Goal: Register for event/course

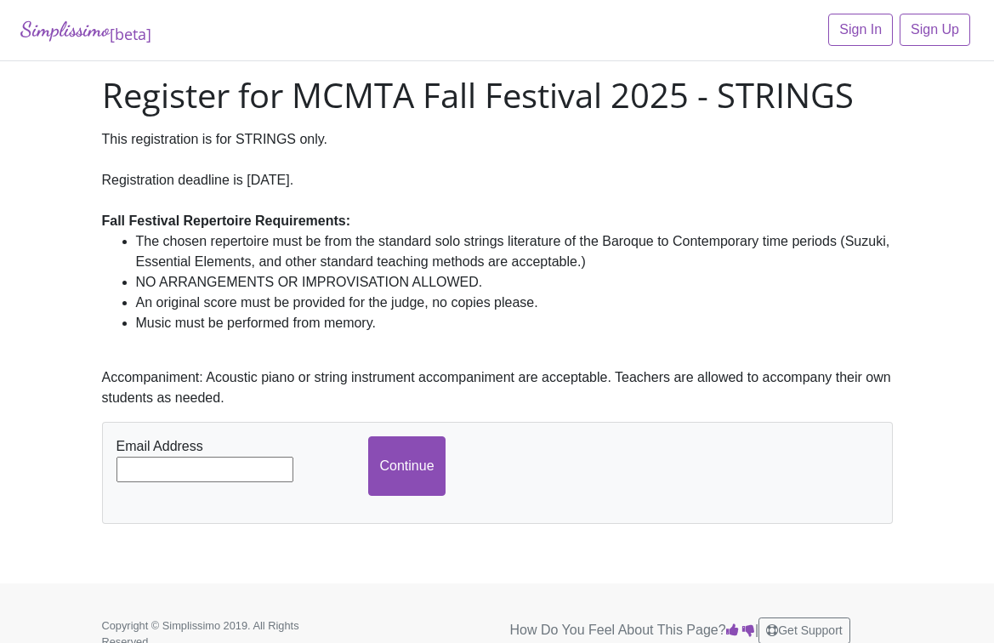
scroll to position [20, 0]
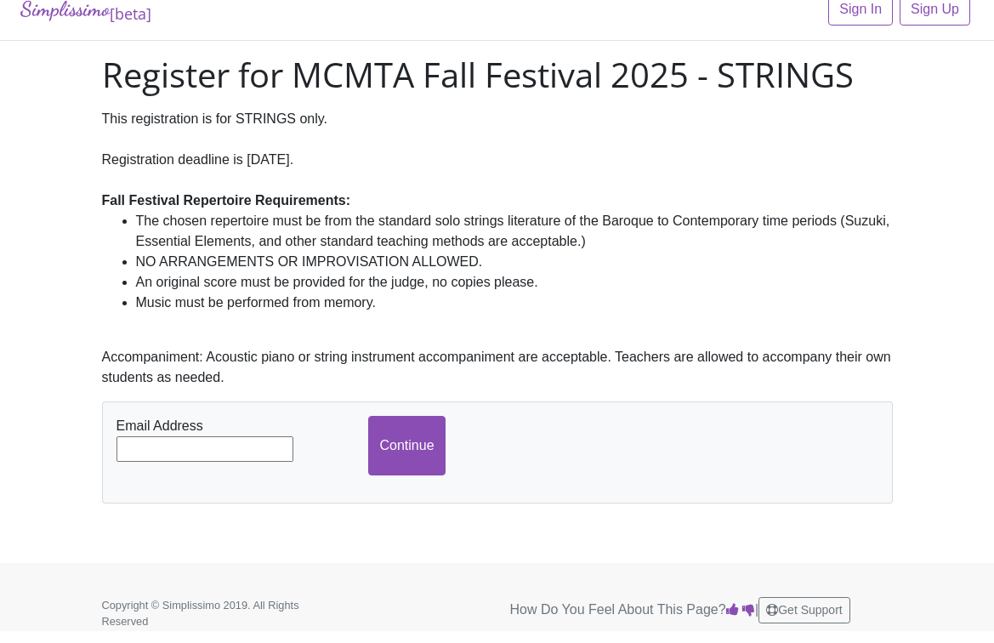
click at [281, 436] on input "text" at bounding box center [205, 449] width 177 height 26
type input "[EMAIL_ADDRESS][DOMAIN_NAME]"
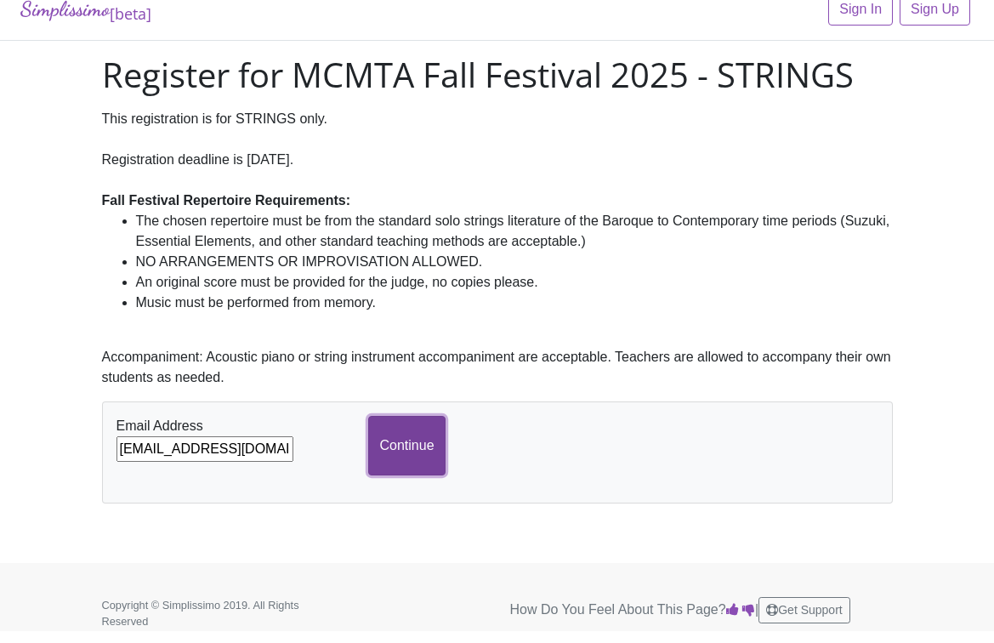
click at [413, 433] on input "Continue" at bounding box center [406, 446] width 77 height 60
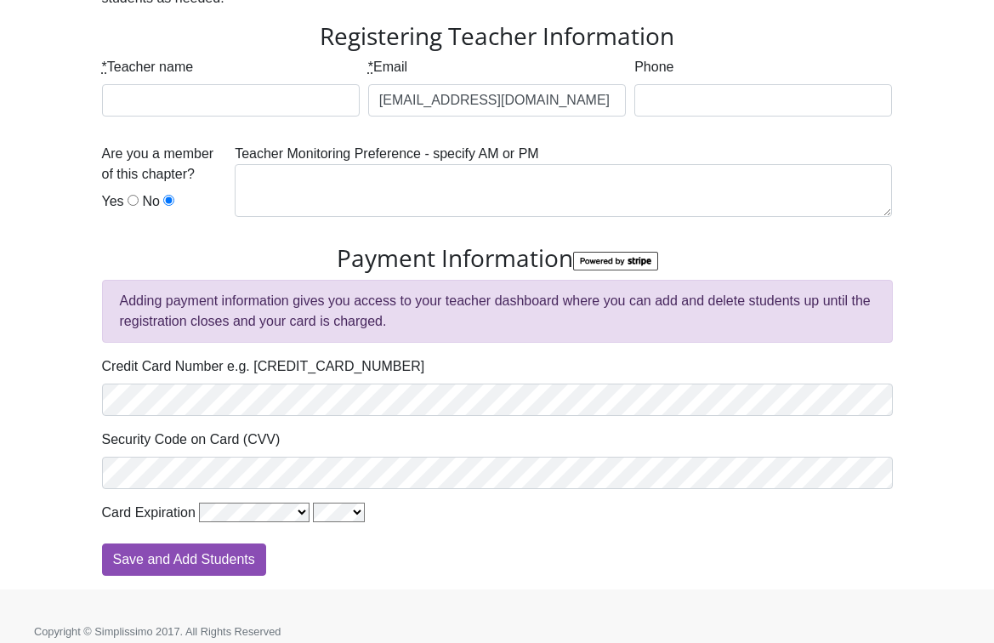
scroll to position [401, 0]
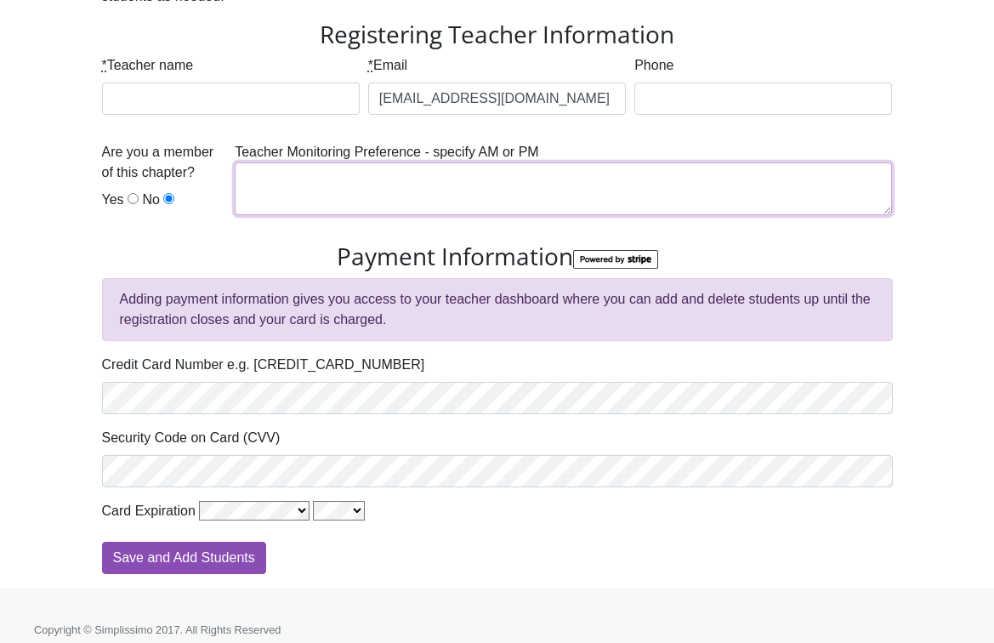
click at [476, 185] on textarea at bounding box center [563, 188] width 657 height 53
type textarea "a"
type textarea "AM"
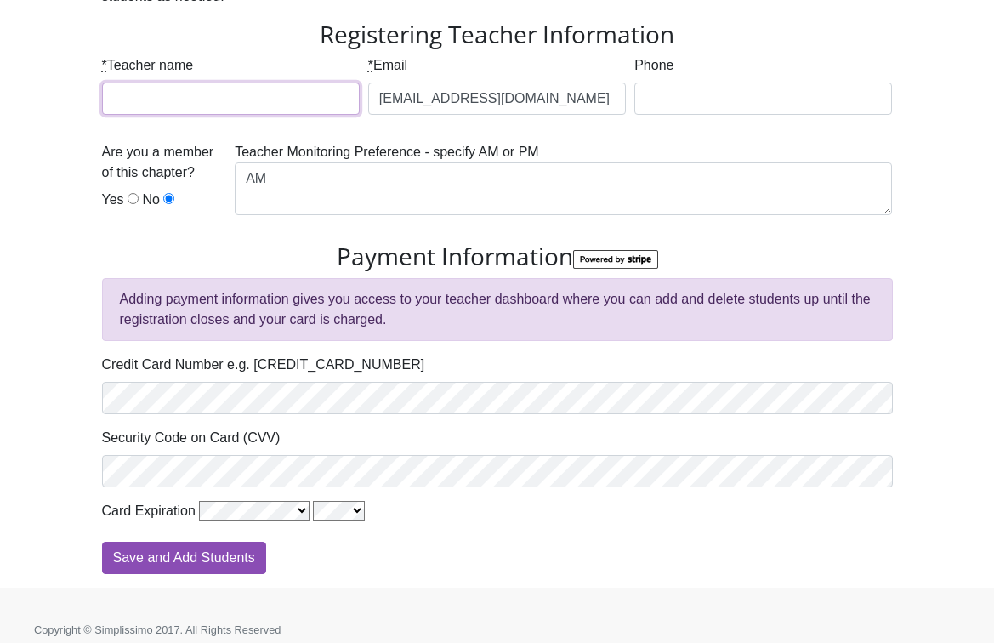
click at [316, 100] on input "* Teacher name" at bounding box center [231, 99] width 258 height 32
type input "michael wang"
type input "4083158863"
